Goal: Transaction & Acquisition: Purchase product/service

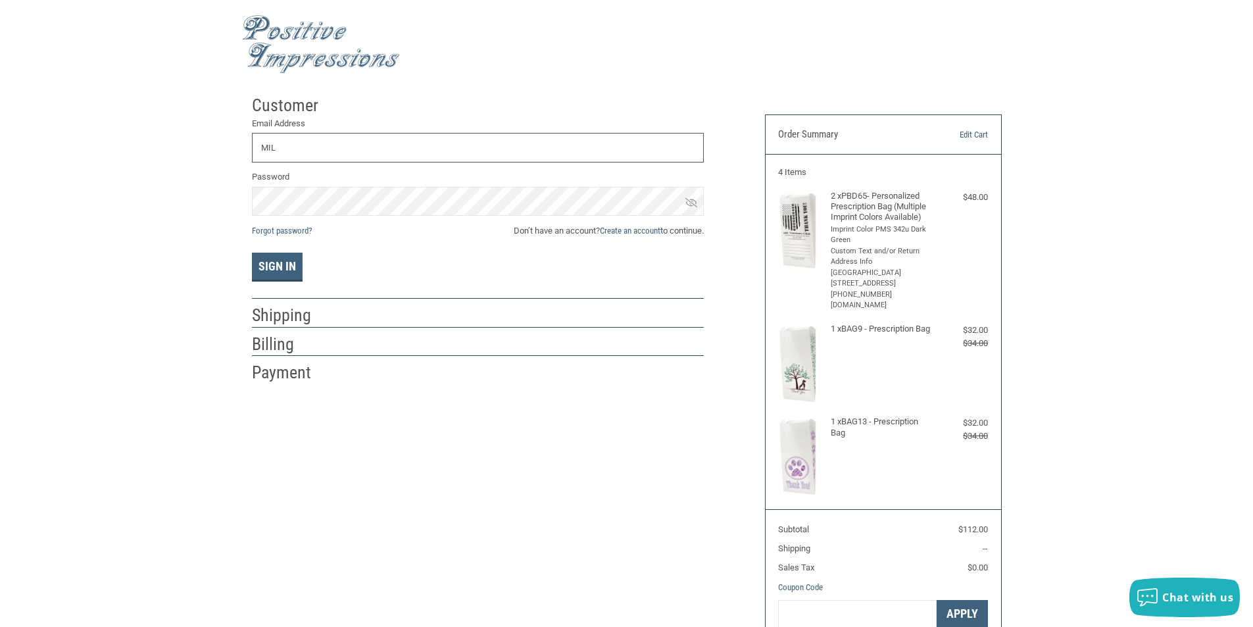
scroll to position [66, 0]
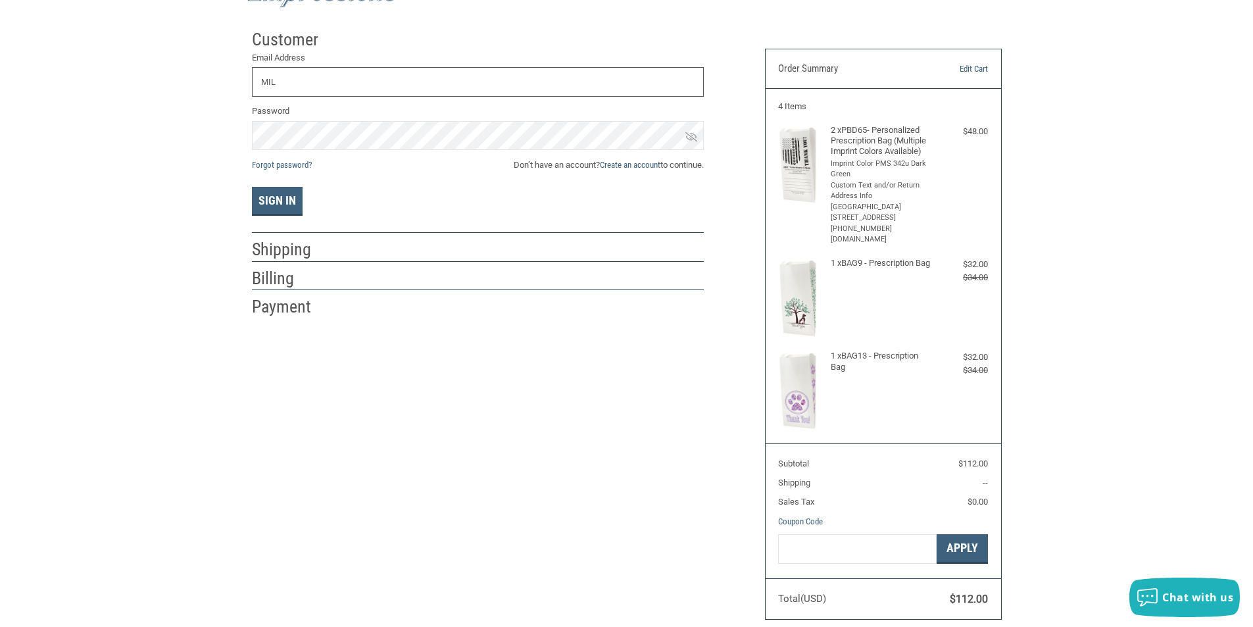
click at [291, 87] on input "MIL" at bounding box center [478, 82] width 452 height 30
type input "[EMAIL_ADDRESS][DOMAIN_NAME]"
click at [695, 139] on icon at bounding box center [691, 137] width 12 height 12
click at [224, 143] on div "Customer Returning Customer Email Address [EMAIL_ADDRESS][DOMAIN_NAME] Password…" at bounding box center [626, 328] width 1253 height 610
click at [279, 197] on button "Sign In" at bounding box center [277, 201] width 51 height 29
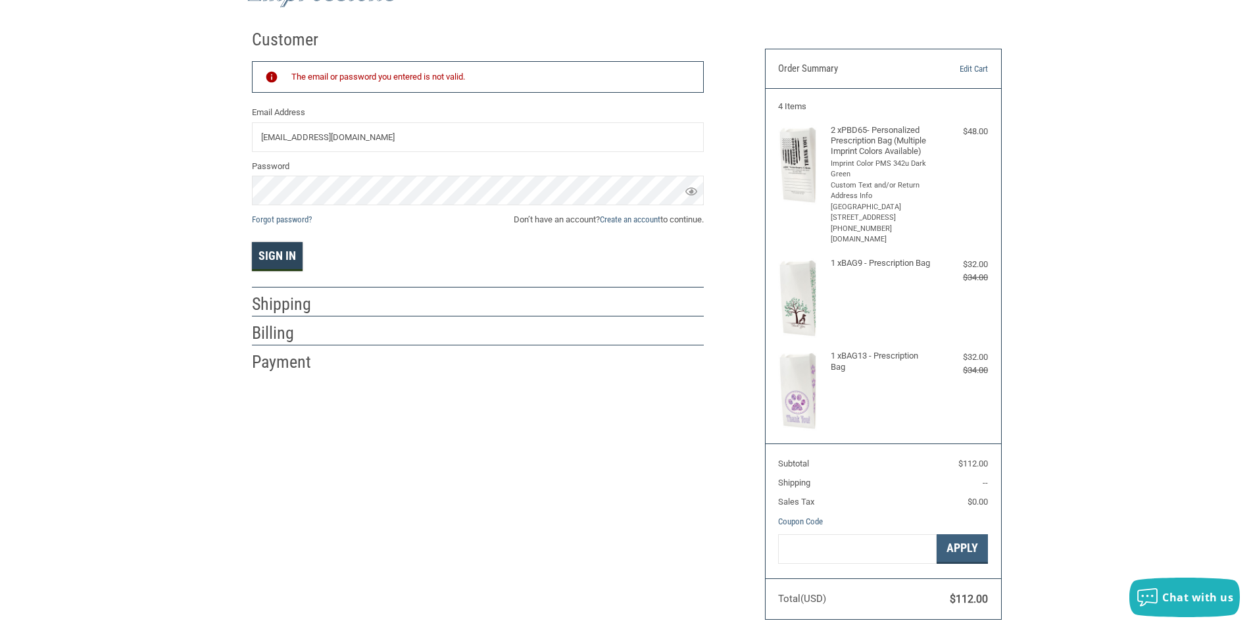
click at [280, 252] on button "Sign In" at bounding box center [277, 256] width 51 height 29
click at [251, 195] on div "Customer Returning Customer The email or password you entered is not valid. Ema…" at bounding box center [498, 198] width 513 height 350
click at [280, 252] on button "Sign In" at bounding box center [277, 256] width 51 height 29
